Goal: Find specific page/section: Find specific page/section

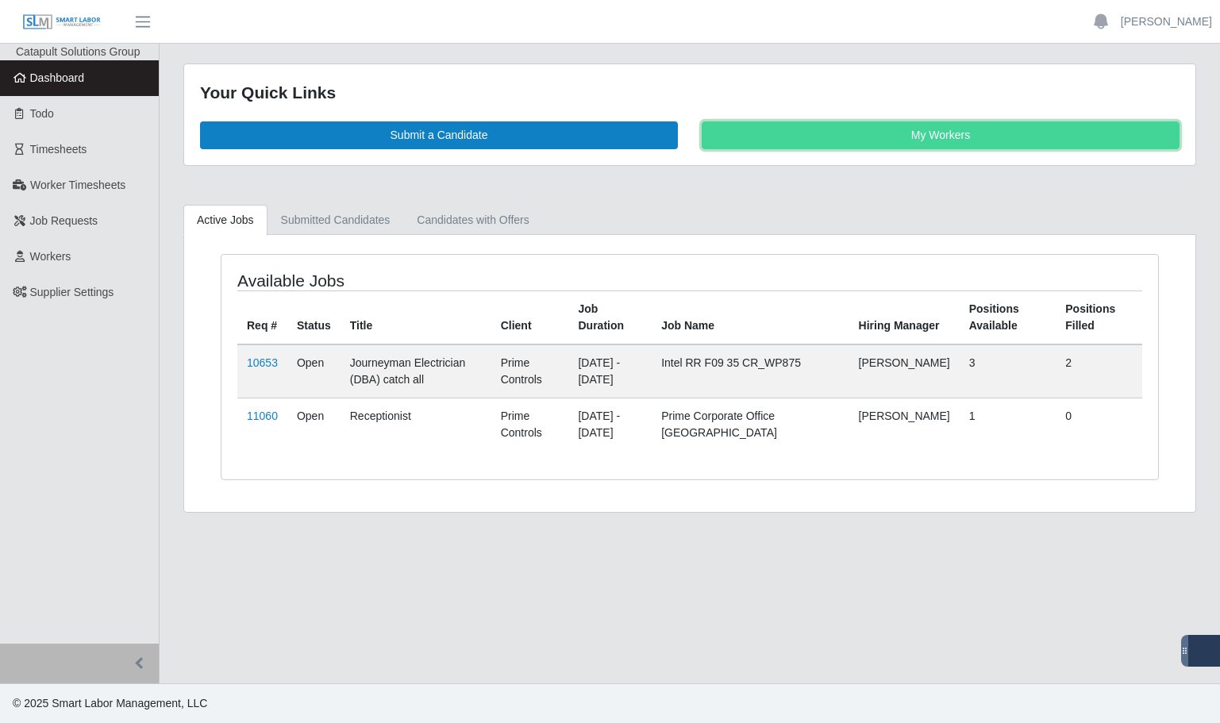
click at [958, 138] on link "My Workers" at bounding box center [941, 135] width 478 height 28
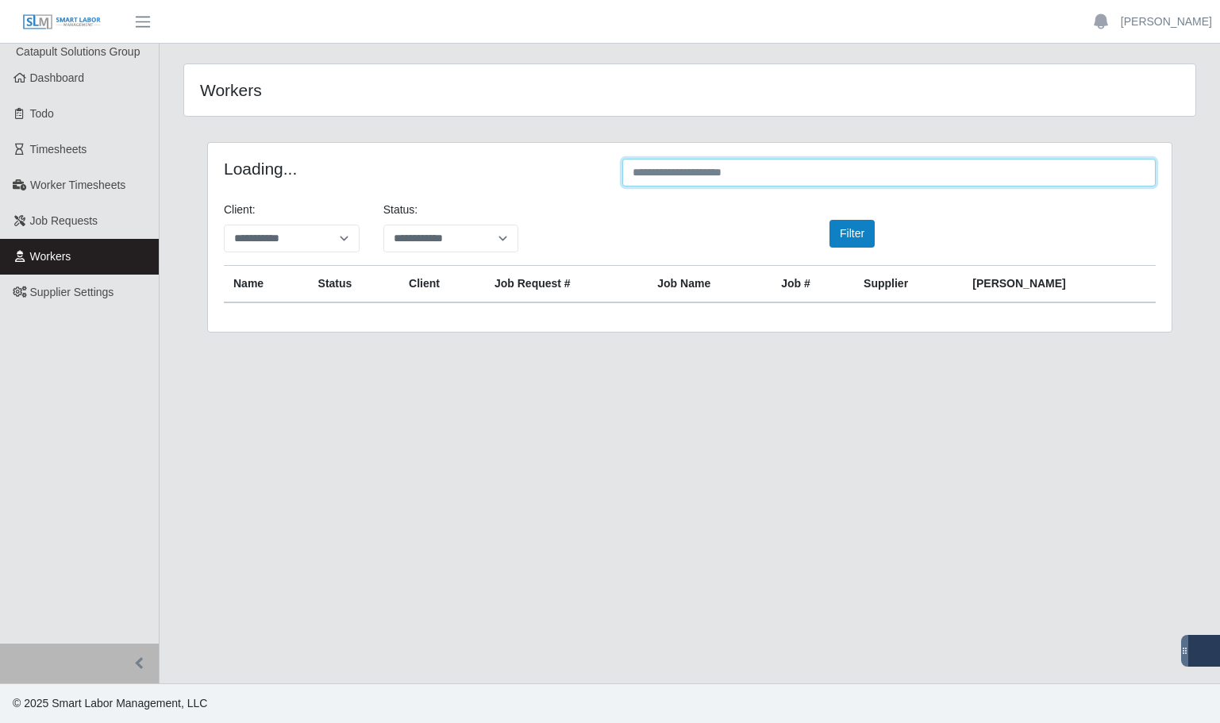
click at [731, 173] on input "text" at bounding box center [889, 173] width 534 height 28
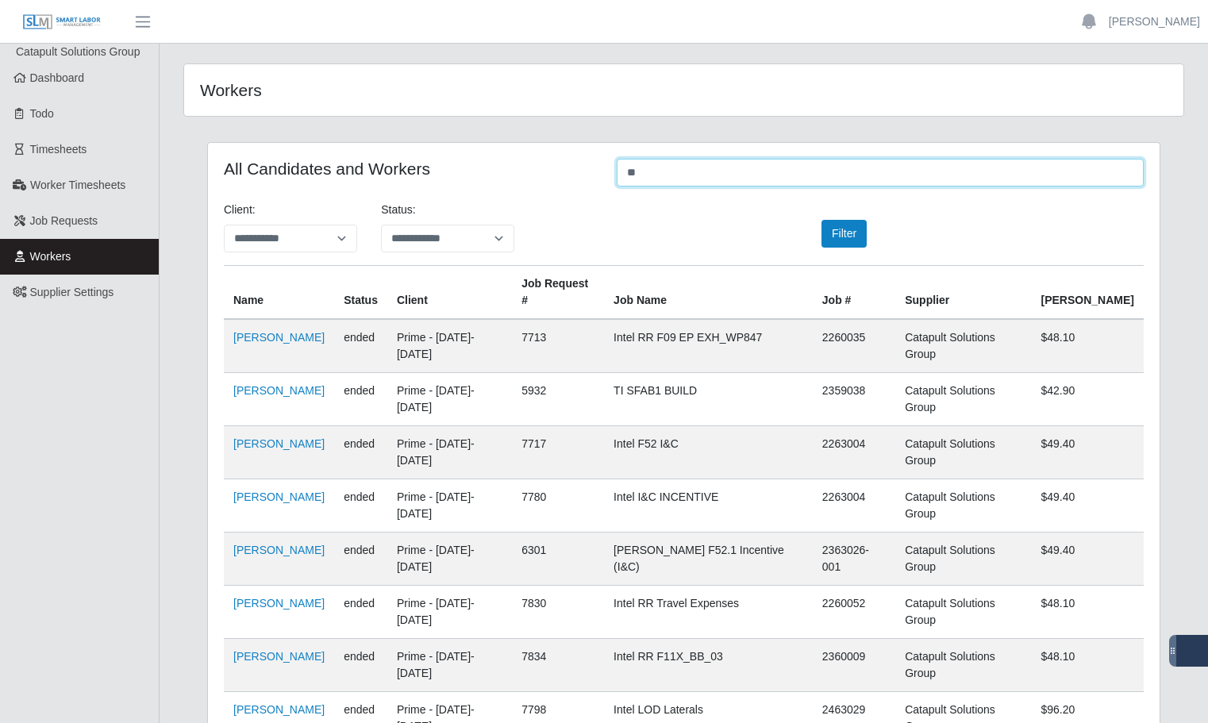
type input "*"
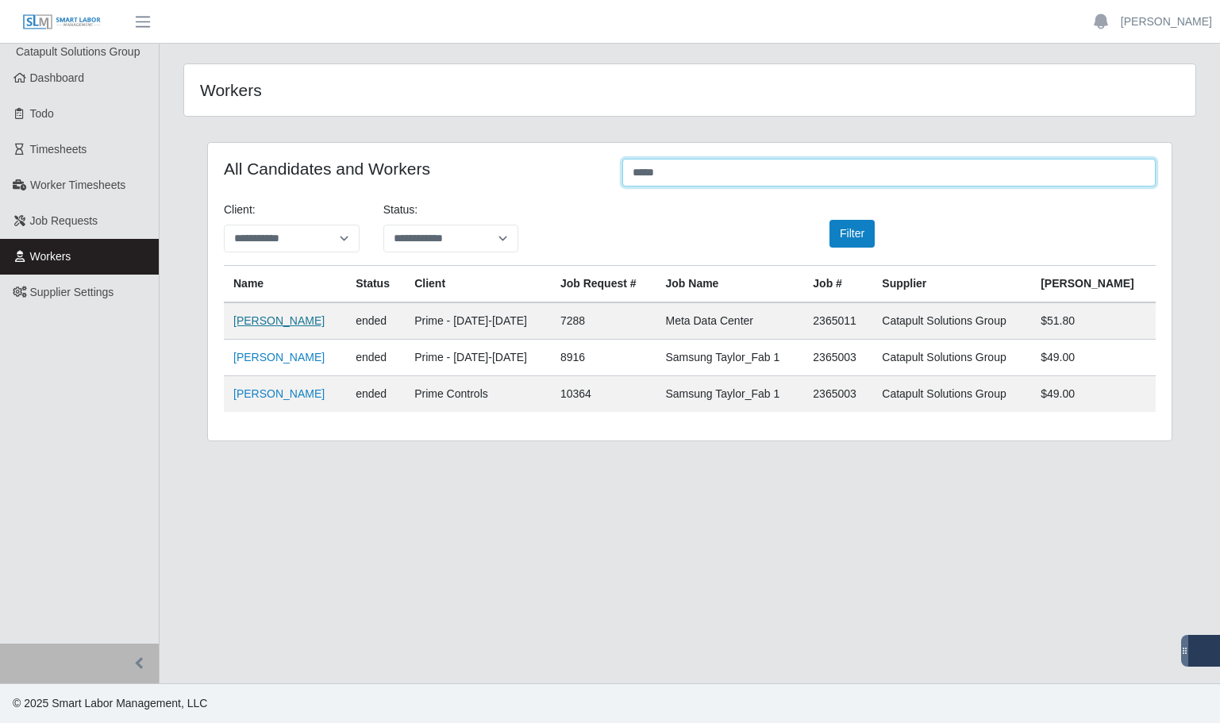
type input "*****"
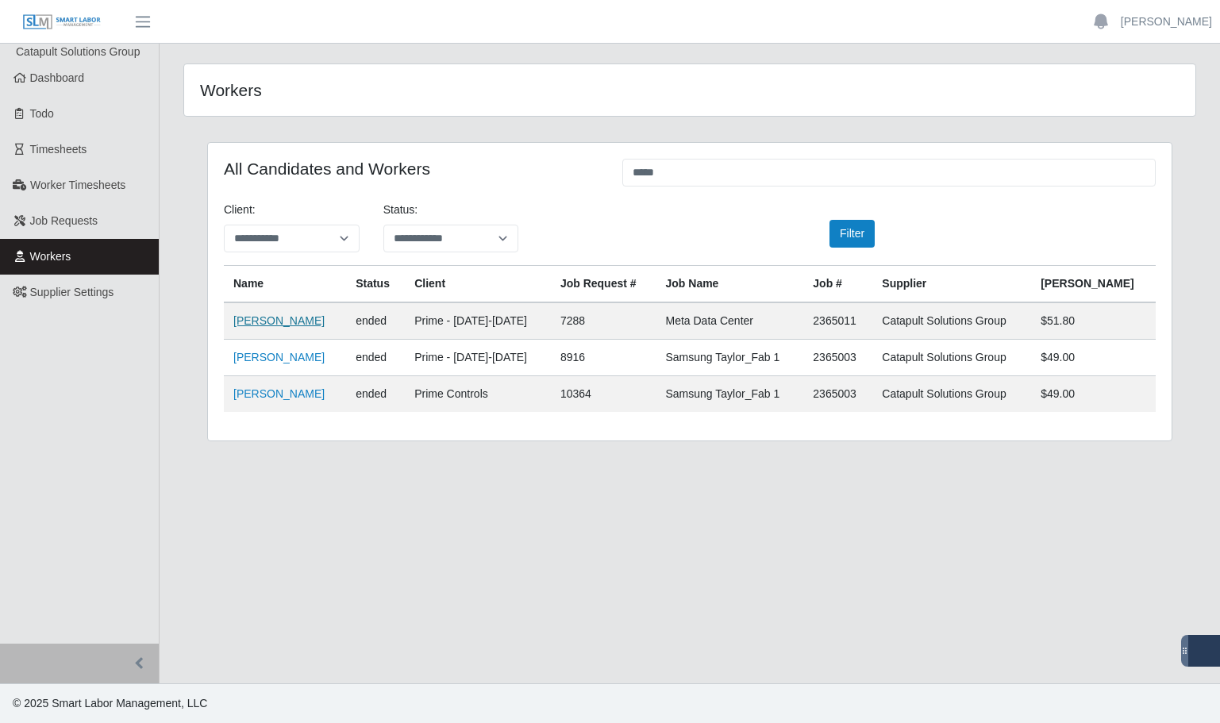
click at [294, 320] on link "Johan Carbuccia" at bounding box center [278, 320] width 91 height 13
click at [290, 358] on link "Johan Carbuccia" at bounding box center [278, 357] width 91 height 13
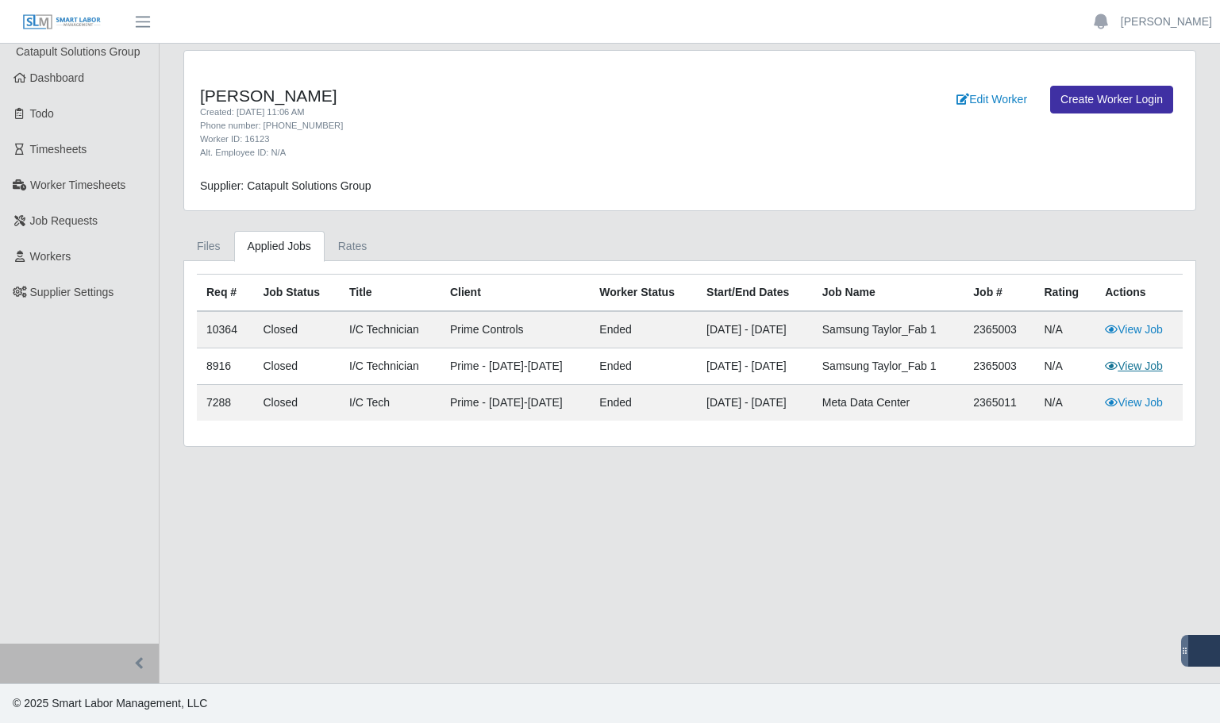
click at [1138, 368] on link "View Job" at bounding box center [1134, 366] width 58 height 13
click at [1115, 399] on icon at bounding box center [1111, 402] width 13 height 11
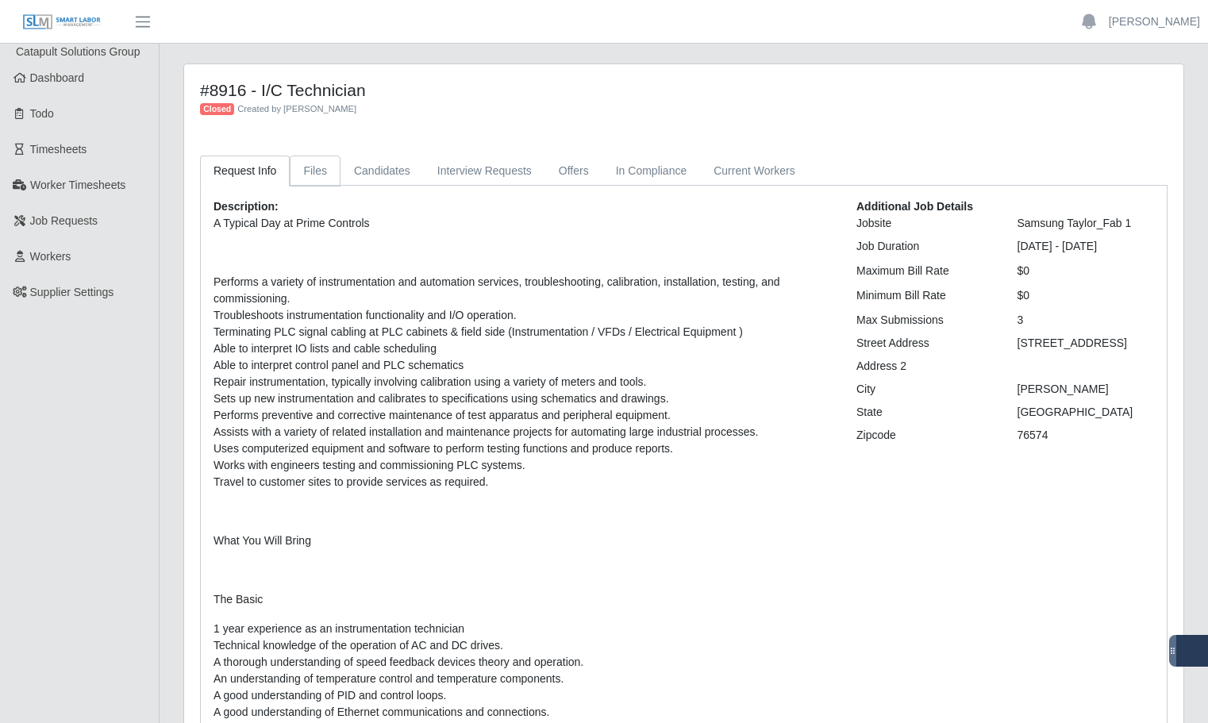
click at [308, 177] on link "Files" at bounding box center [315, 171] width 51 height 31
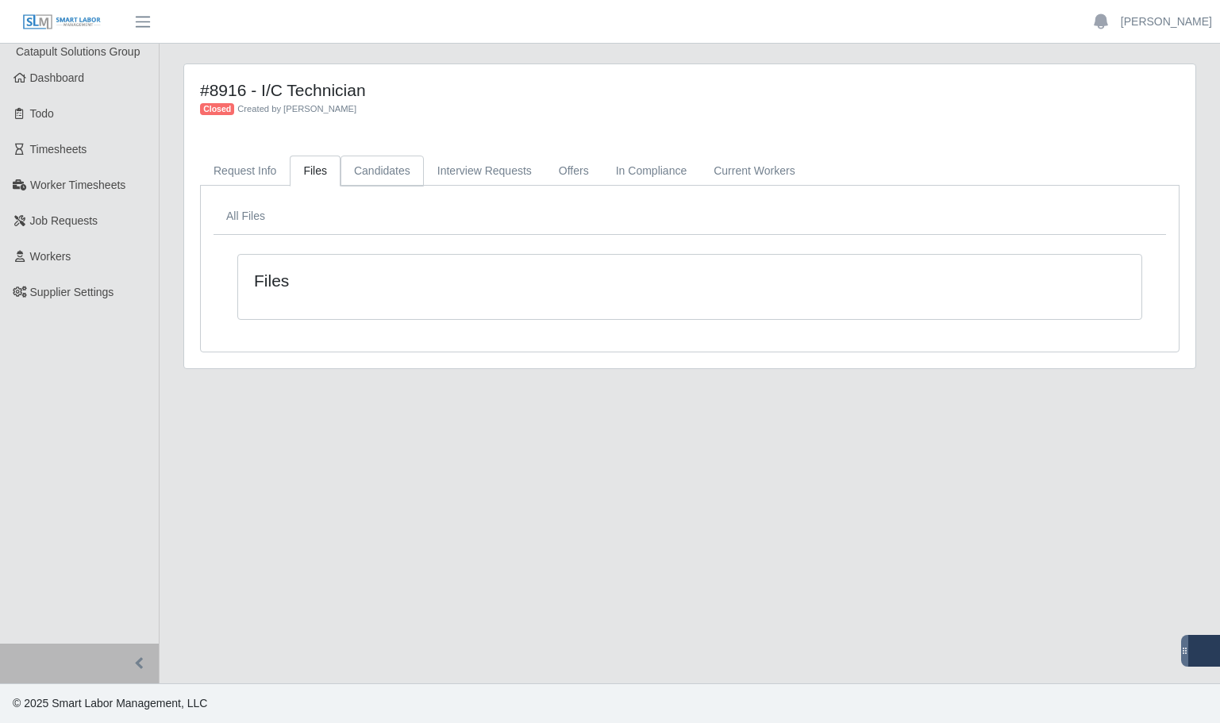
click at [363, 171] on link "Candidates" at bounding box center [382, 171] width 83 height 31
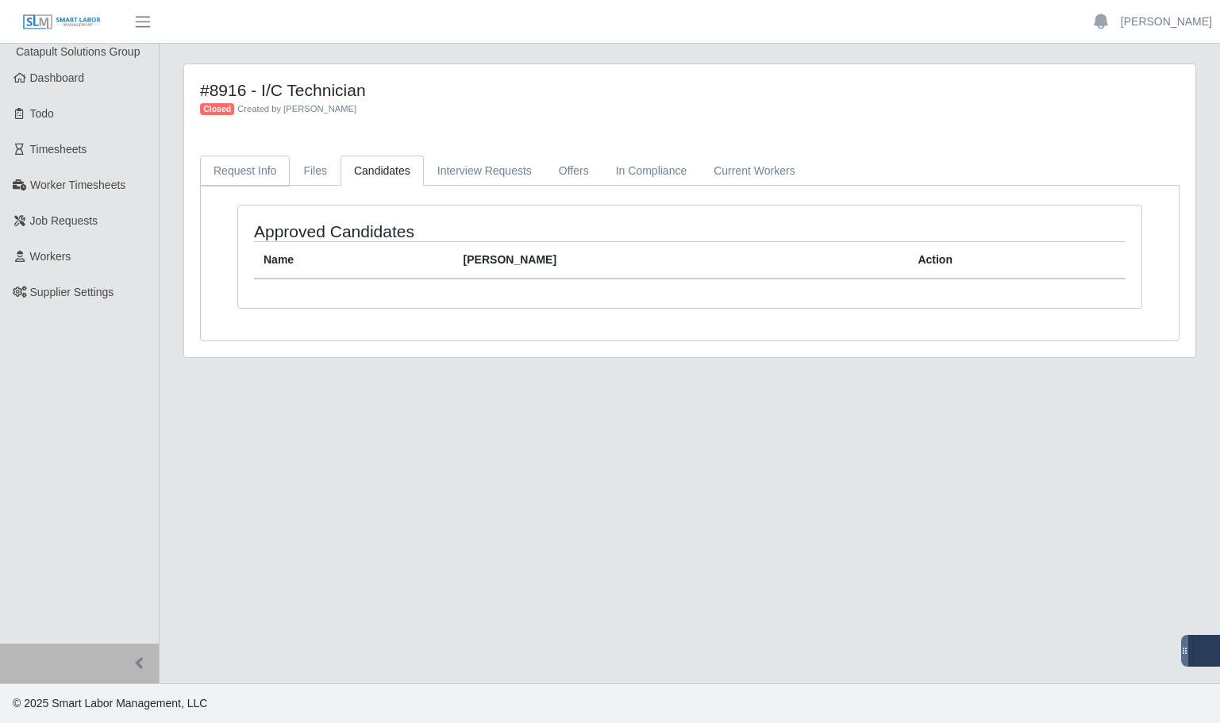
click at [243, 170] on link "Request Info" at bounding box center [245, 171] width 90 height 31
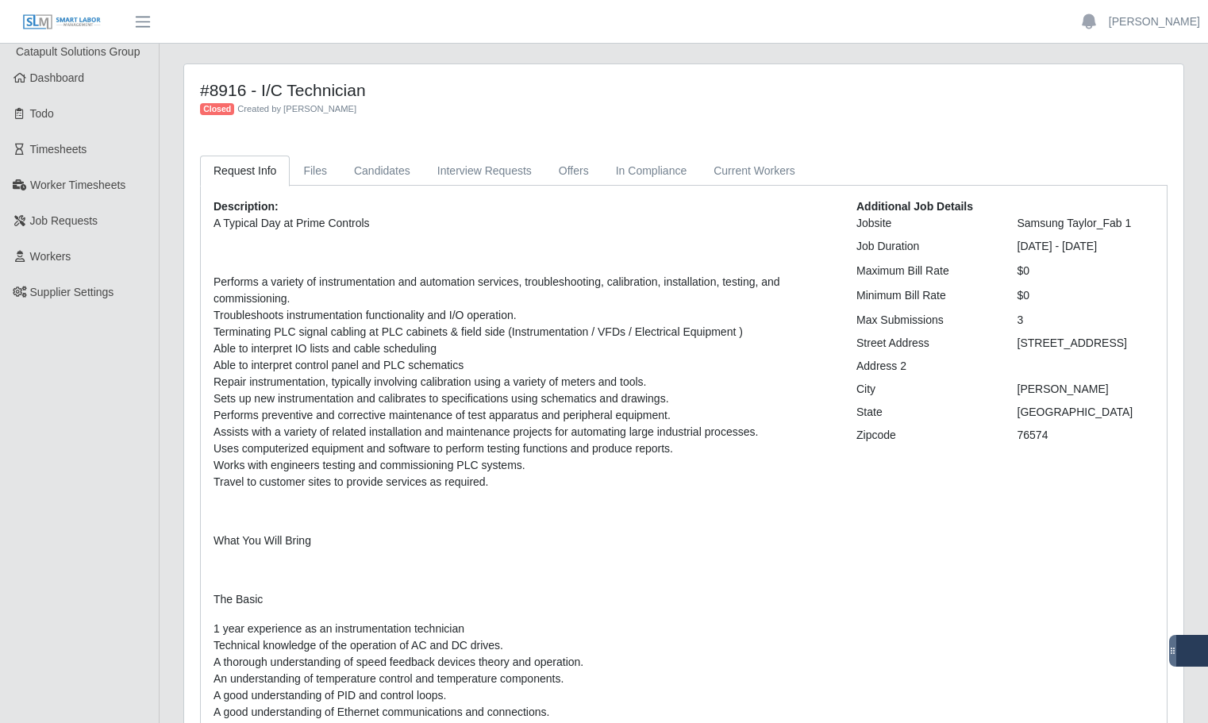
drag, startPoint x: 378, startPoint y: 228, endPoint x: 385, endPoint y: 233, distance: 9.1
